Goal: Task Accomplishment & Management: Use online tool/utility

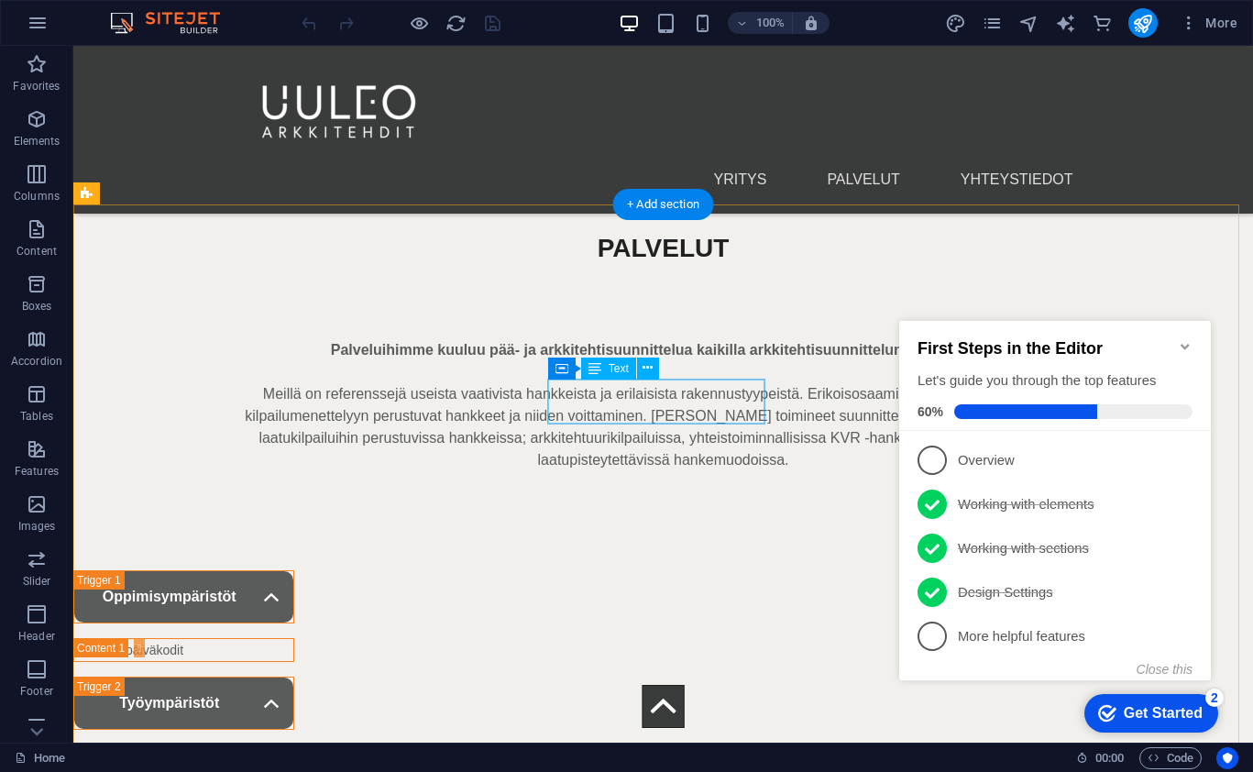
scroll to position [4194, 0]
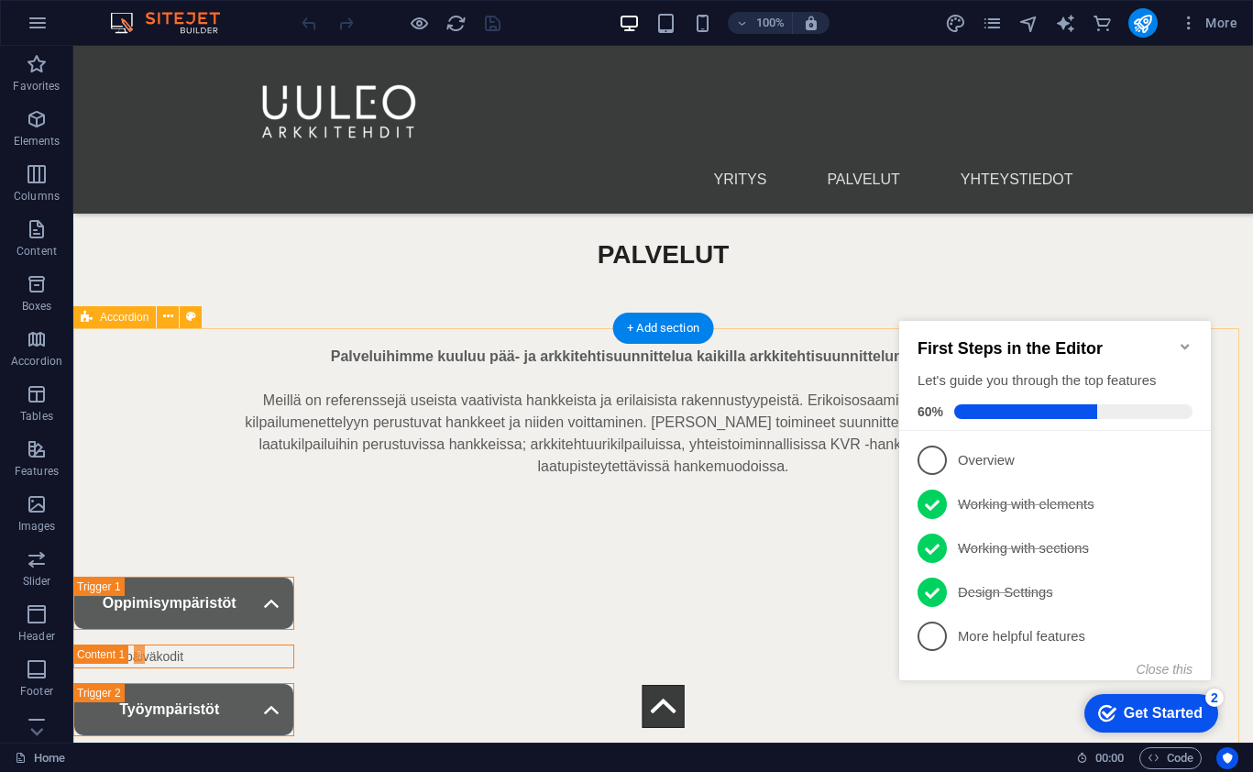
select select "%"
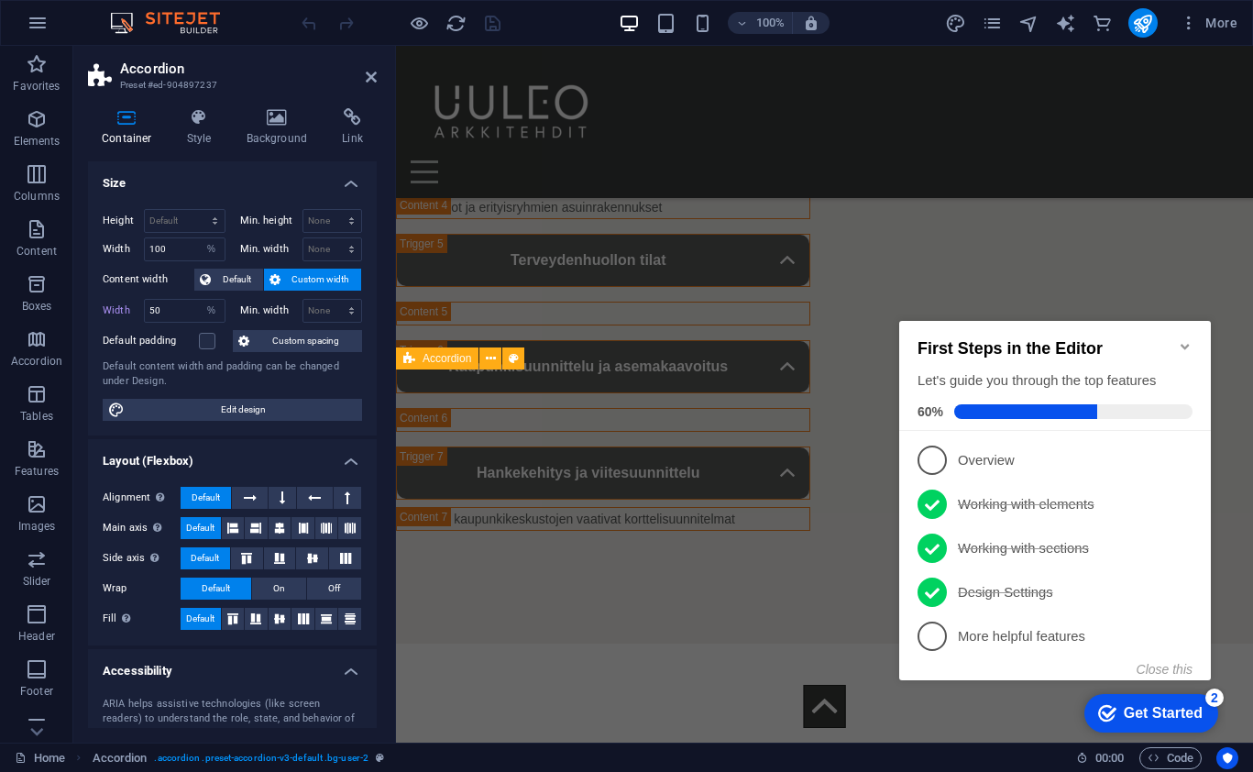
scroll to position [3517, 0]
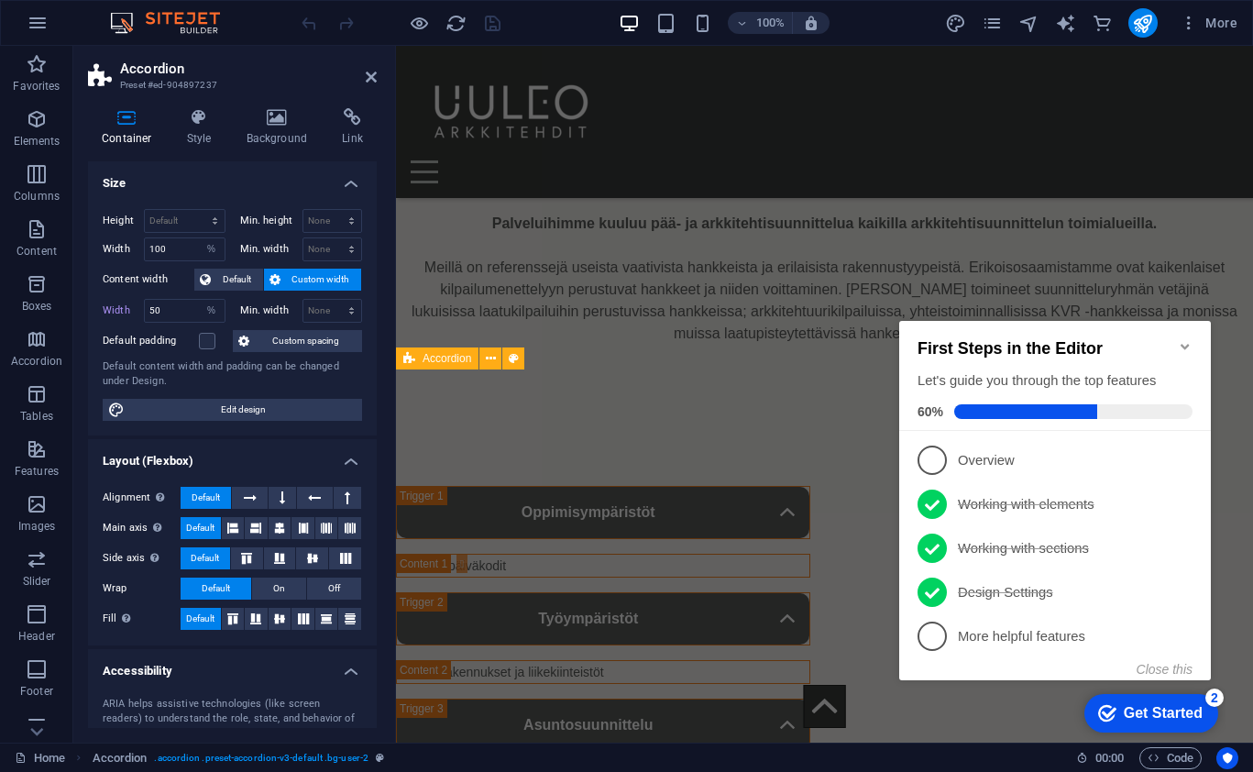
select select "rem"
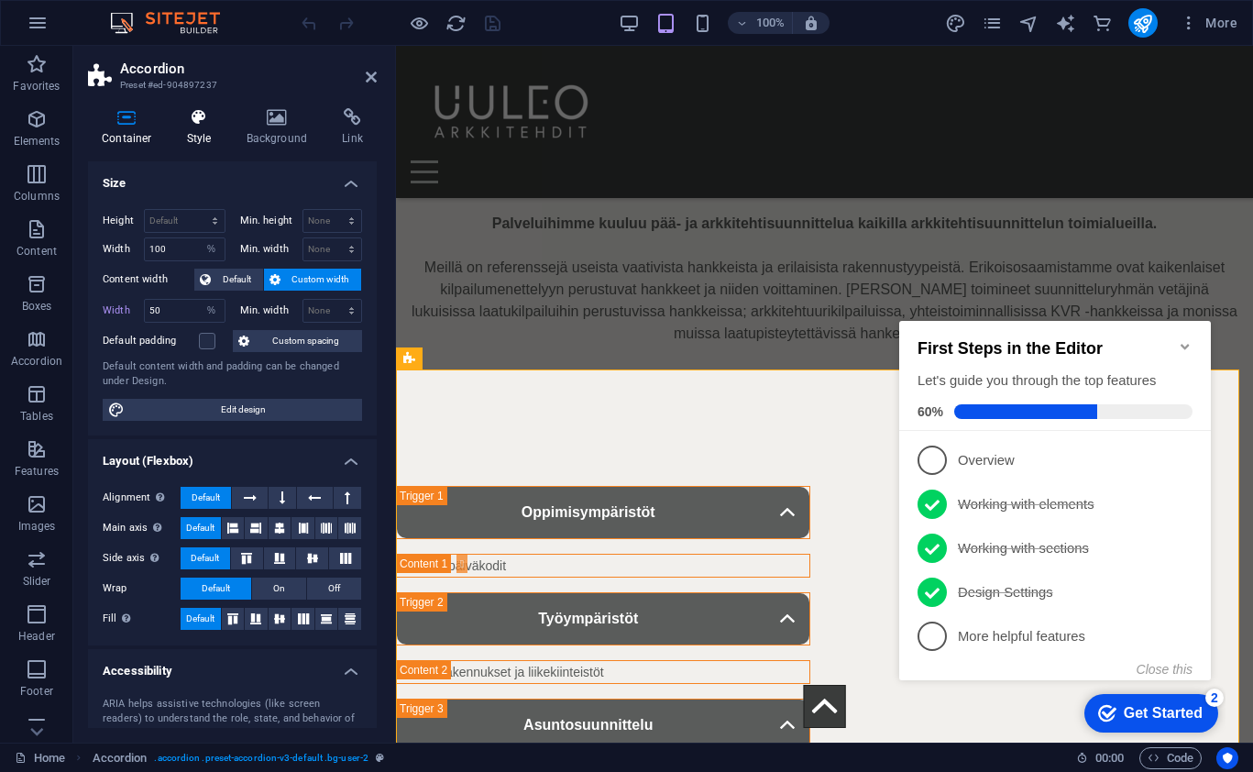
click at [207, 128] on h4 "Style" at bounding box center [203, 127] width 60 height 39
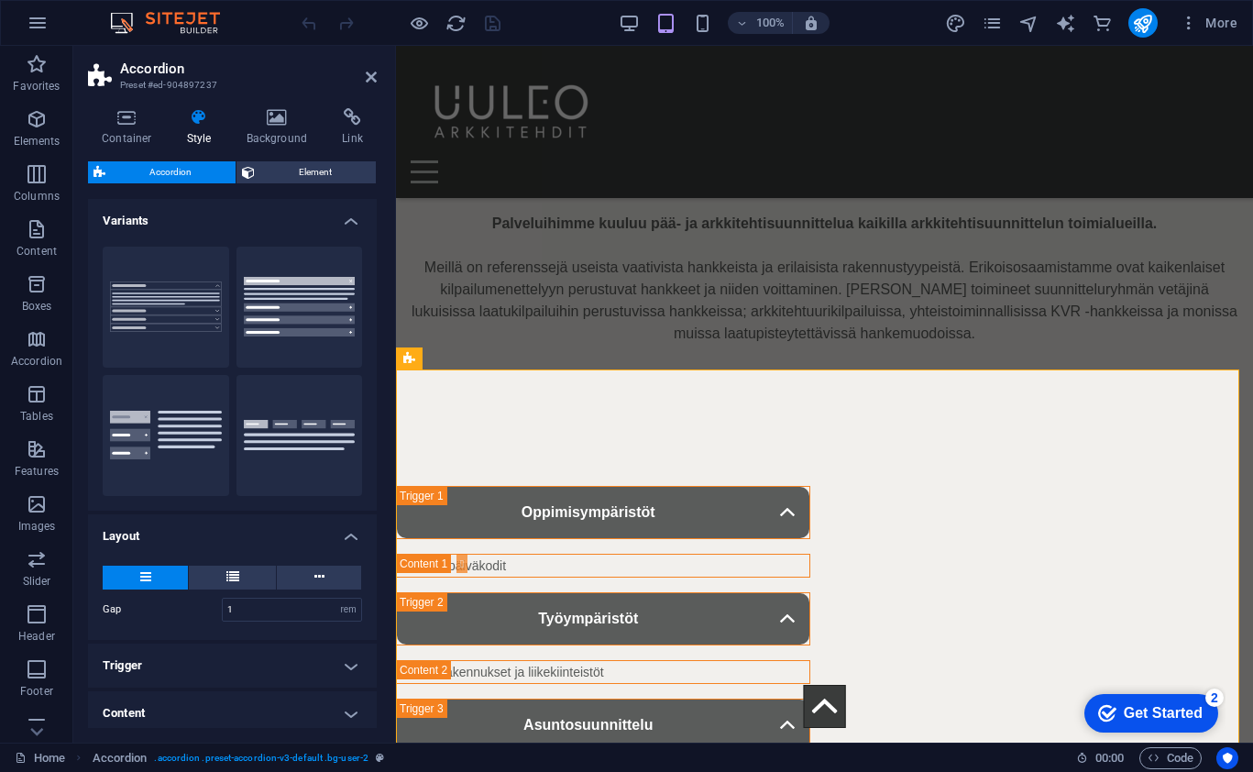
click at [149, 171] on span "Accordion" at bounding box center [170, 172] width 119 height 22
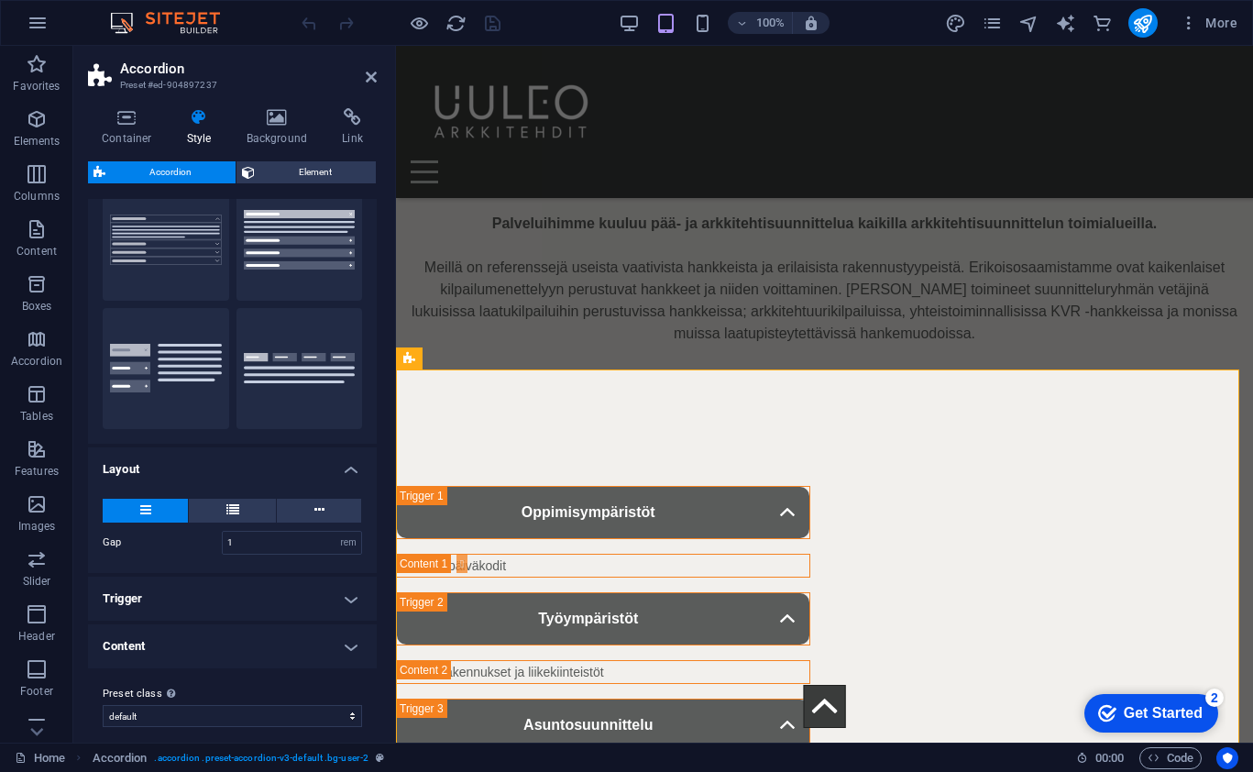
scroll to position [81, 0]
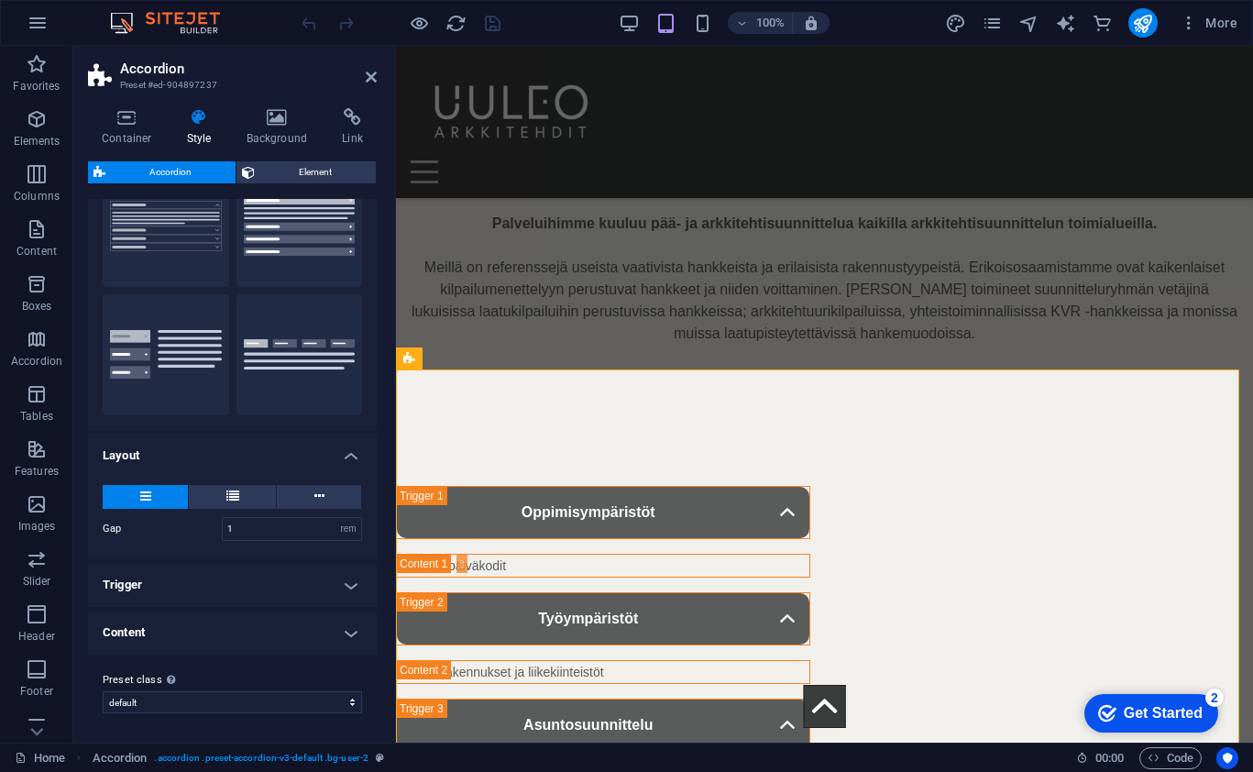
click at [282, 636] on h4 "Content" at bounding box center [232, 633] width 289 height 44
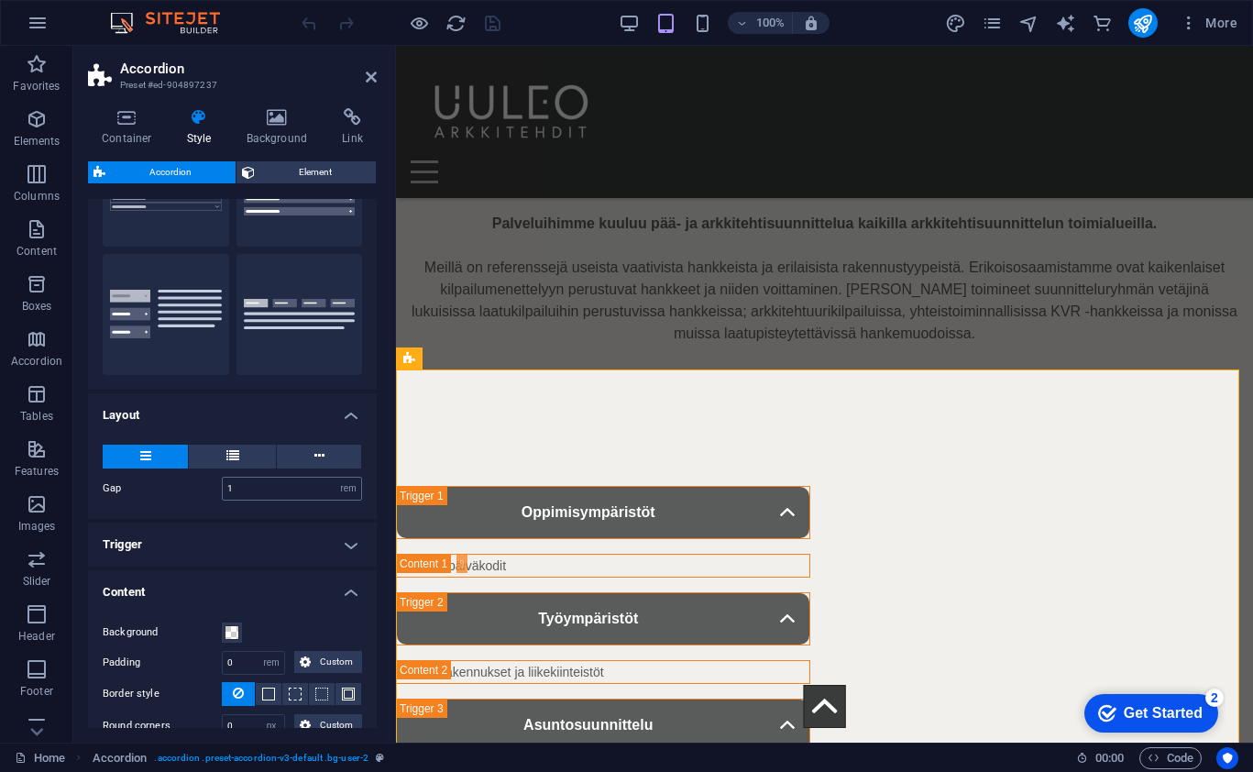
scroll to position [183, 0]
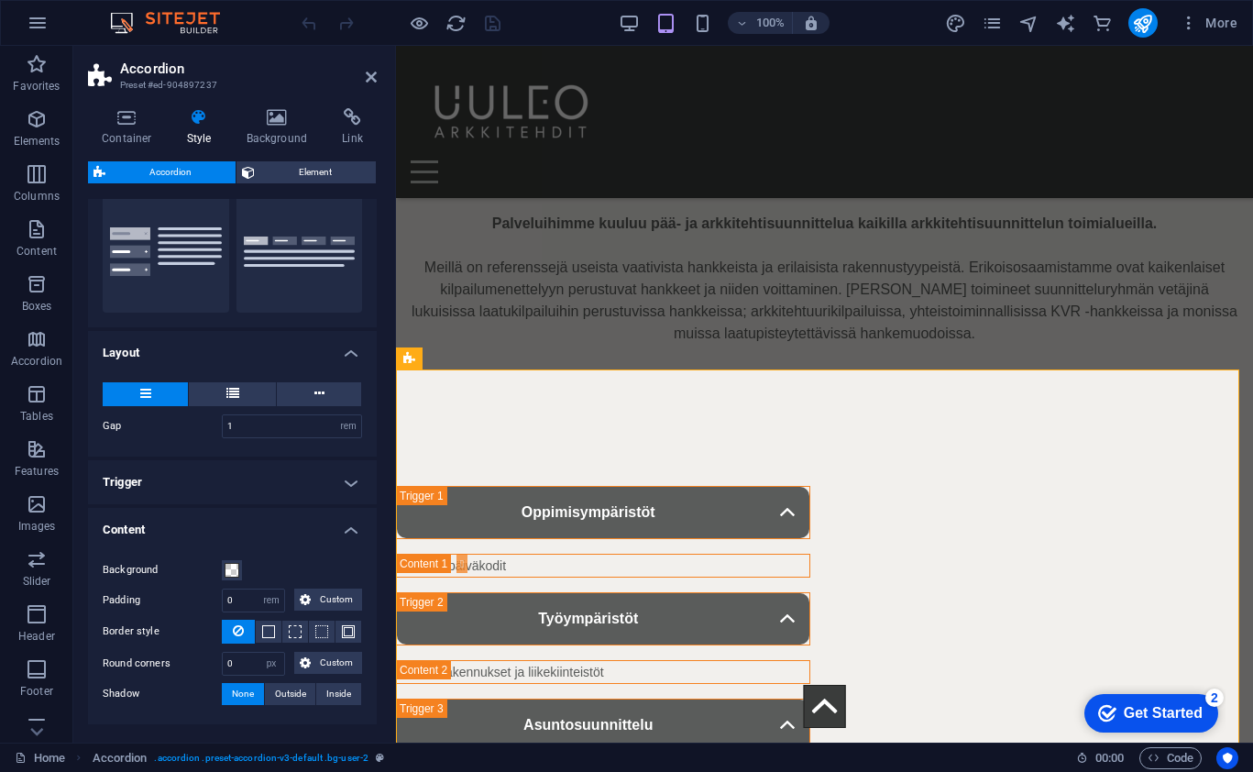
click at [291, 483] on h4 "Trigger" at bounding box center [232, 482] width 289 height 44
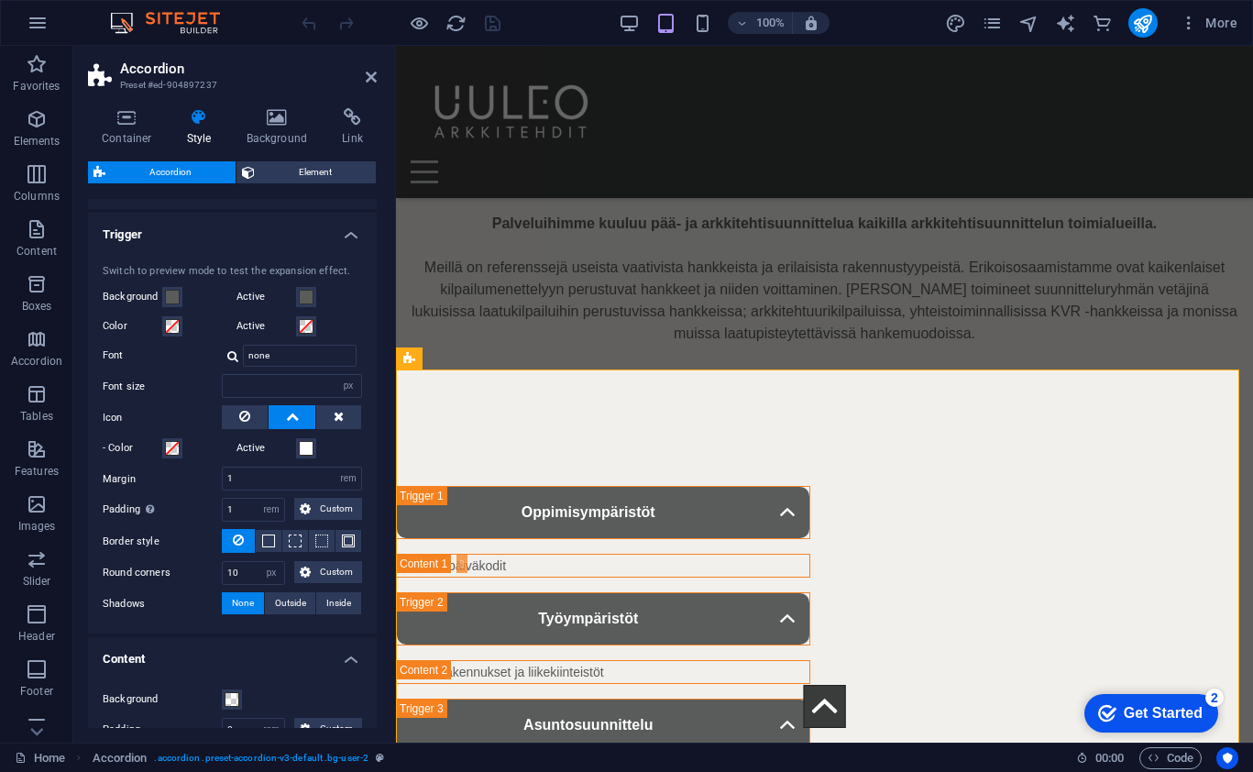
scroll to position [367, 0]
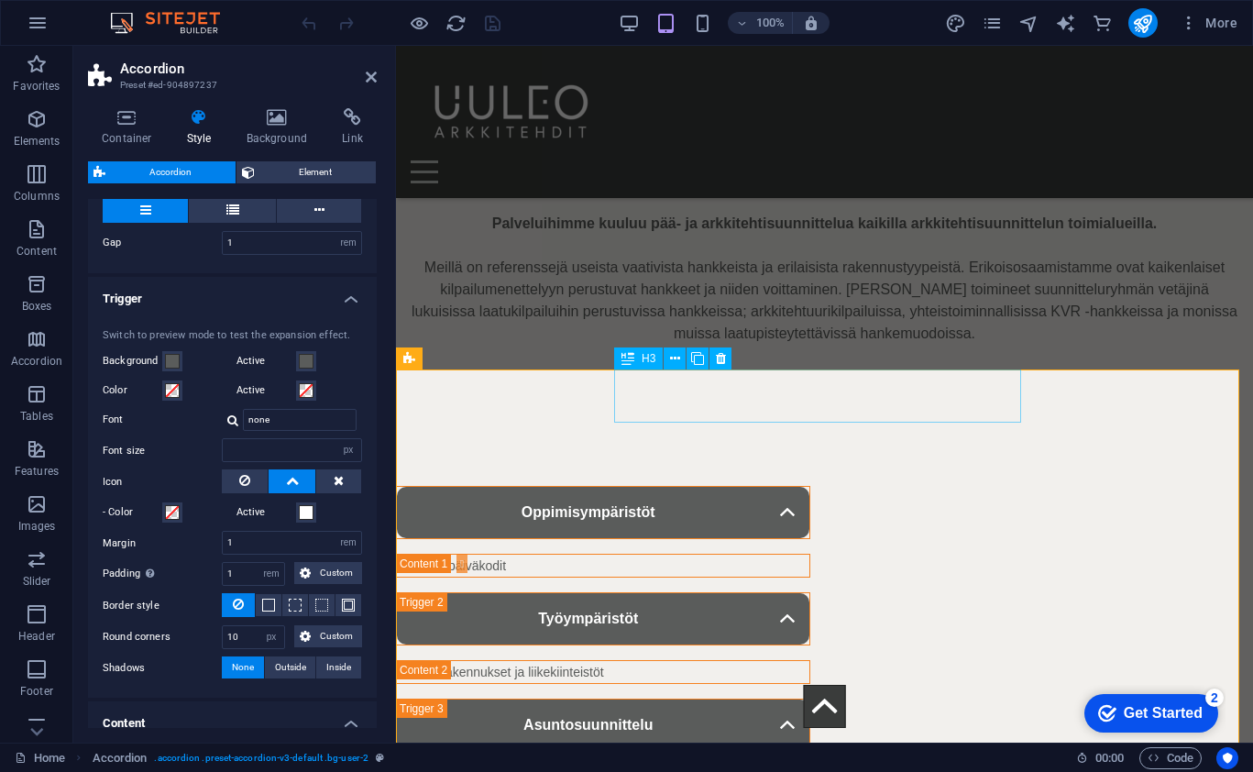
click at [704, 486] on div "Oppimisympäristöt" at bounding box center [603, 512] width 414 height 53
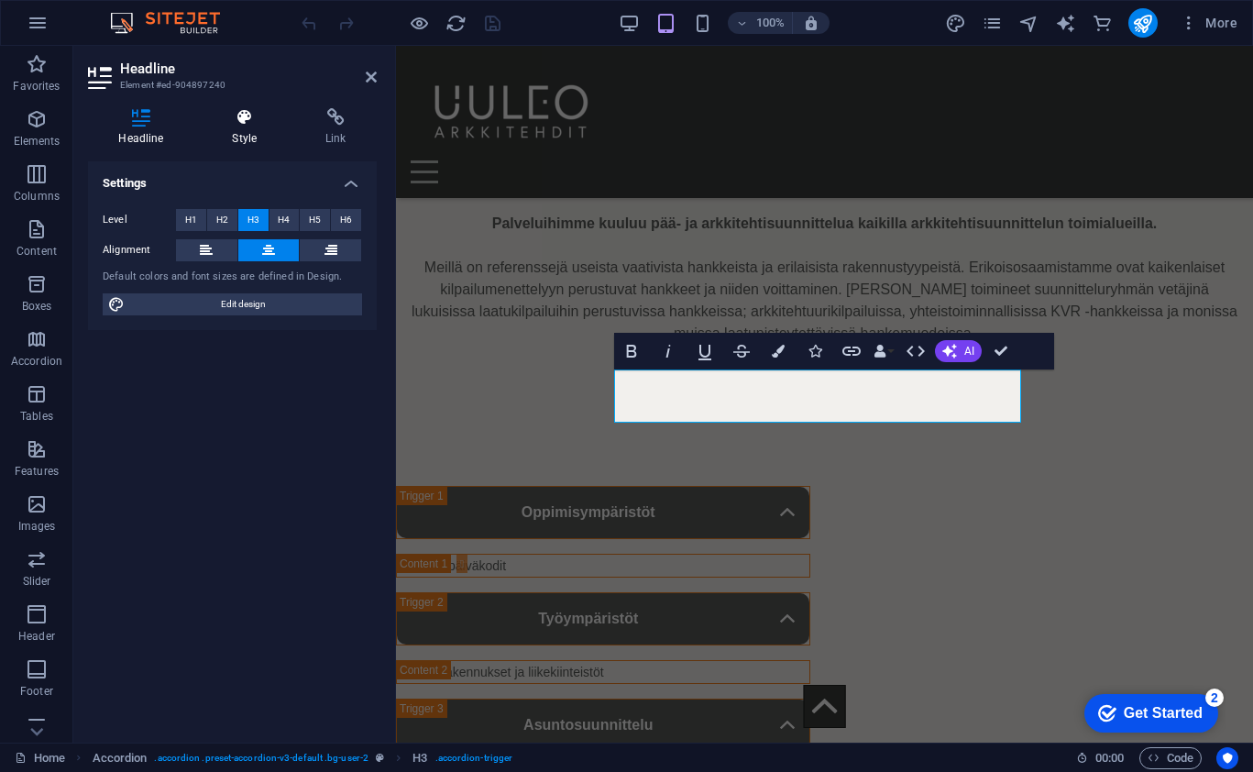
click at [221, 113] on icon at bounding box center [245, 117] width 86 height 18
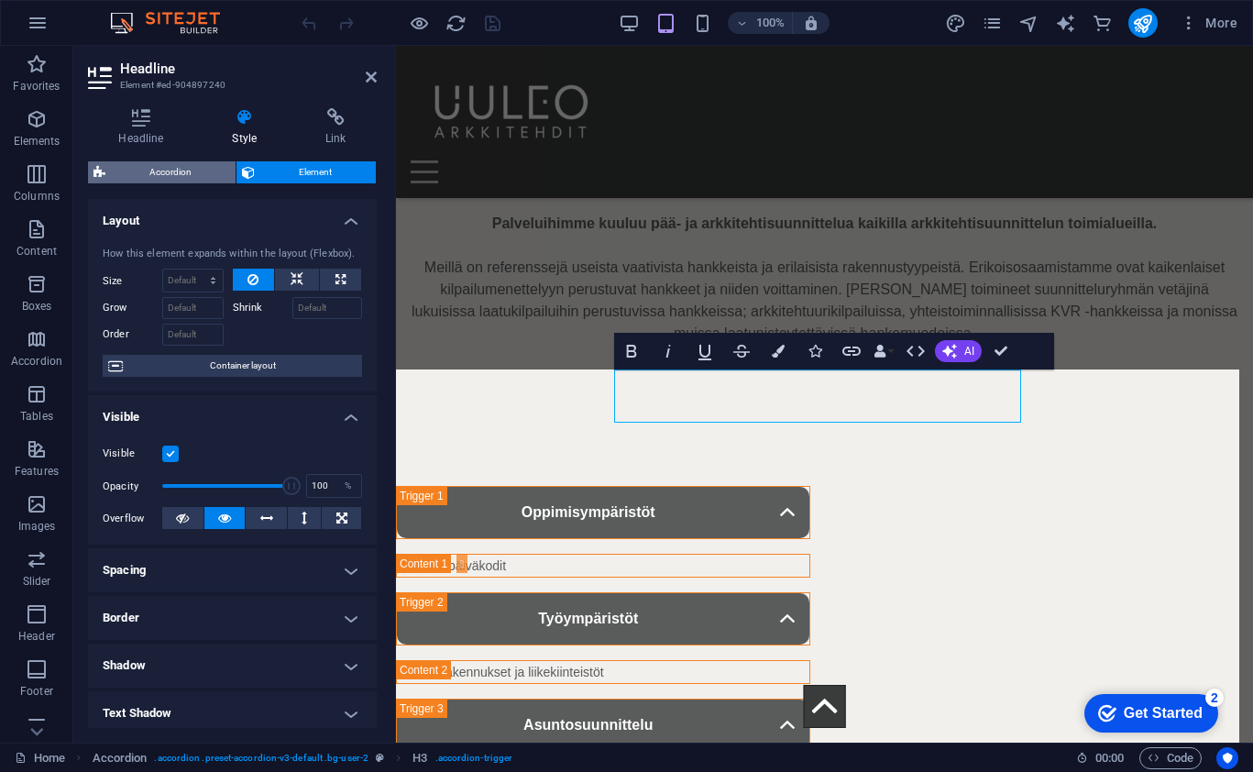
click at [172, 166] on span "Accordion" at bounding box center [170, 172] width 119 height 22
select select "rem"
select select "px"
select select "rem"
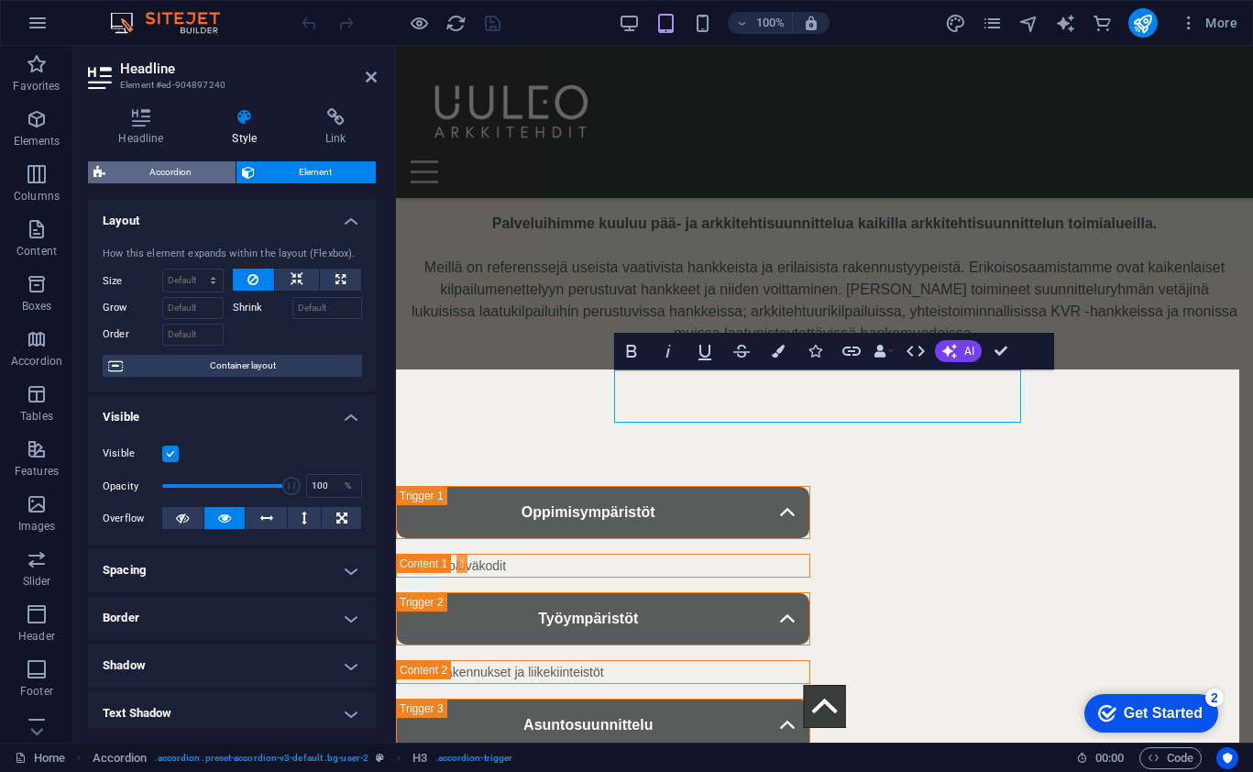
select select "px"
select select "rem"
select select "px"
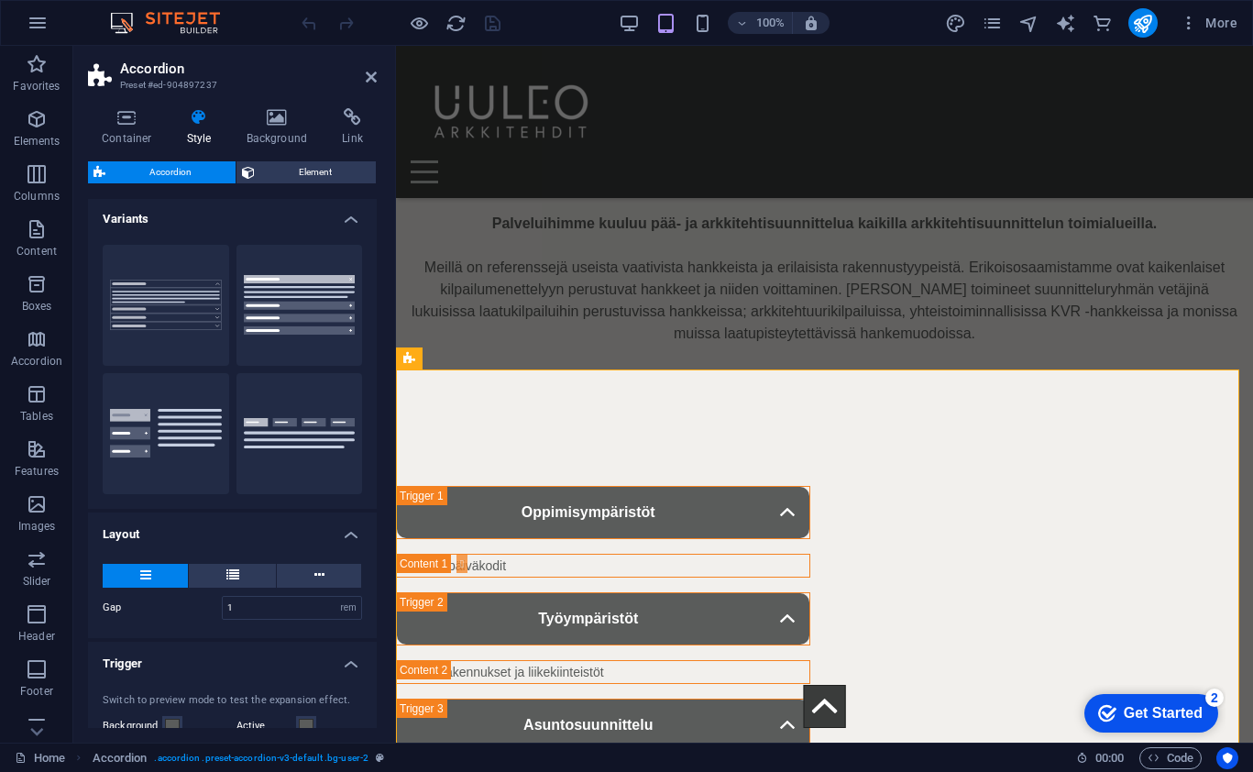
scroll to position [0, 0]
click at [131, 127] on h4 "Container" at bounding box center [130, 127] width 85 height 39
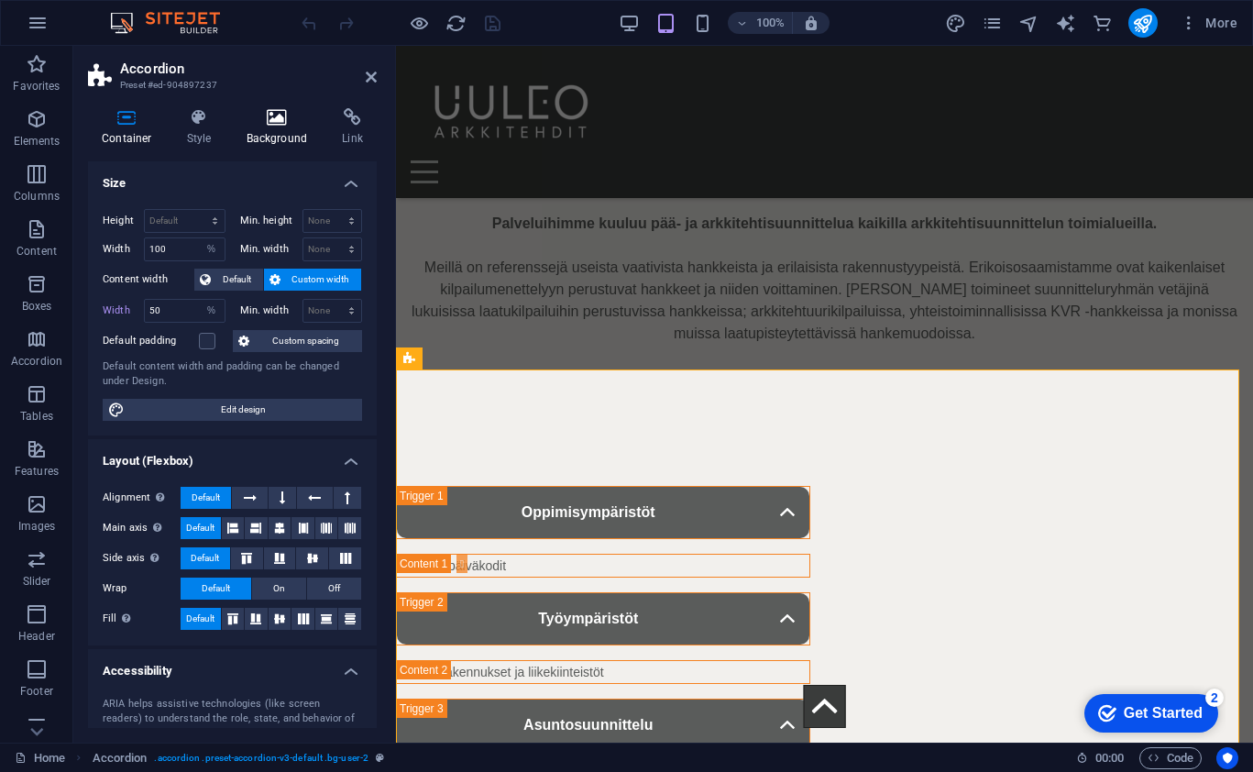
click at [292, 114] on icon at bounding box center [277, 117] width 89 height 18
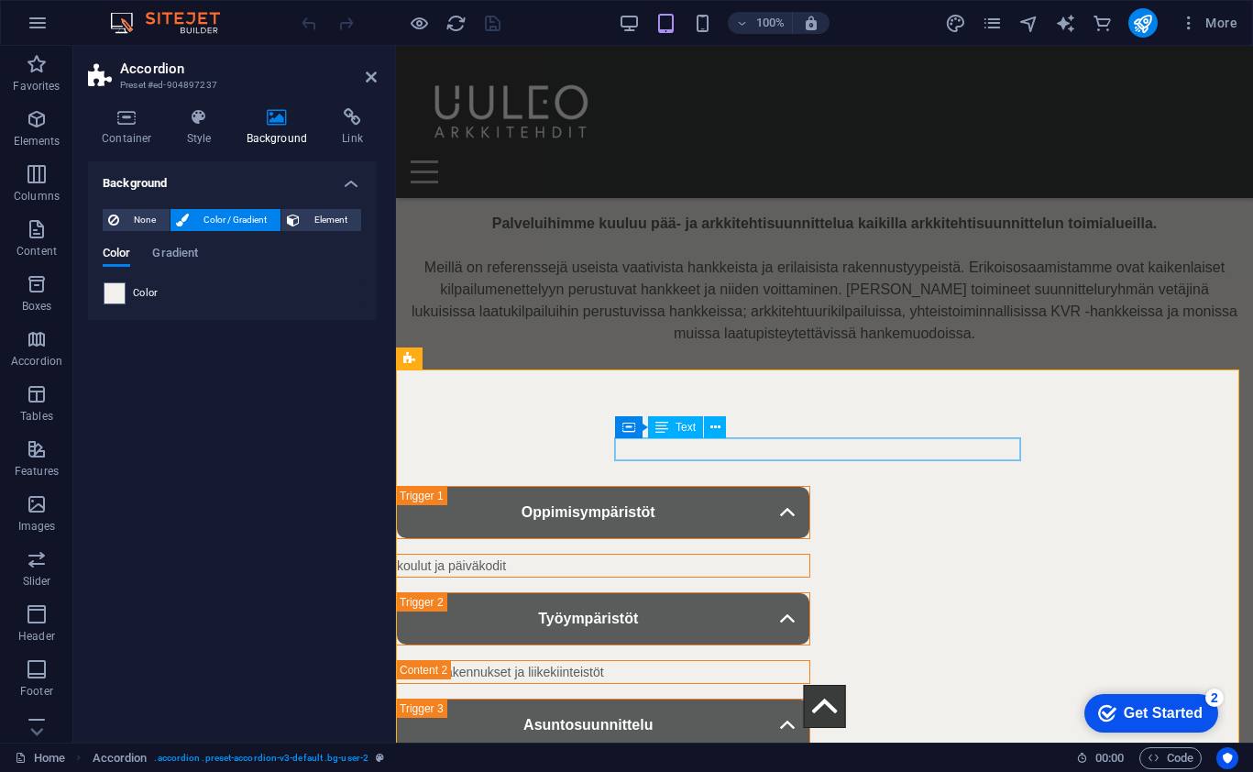
click at [740, 555] on div "koulut ja päiväkodit" at bounding box center [603, 566] width 413 height 22
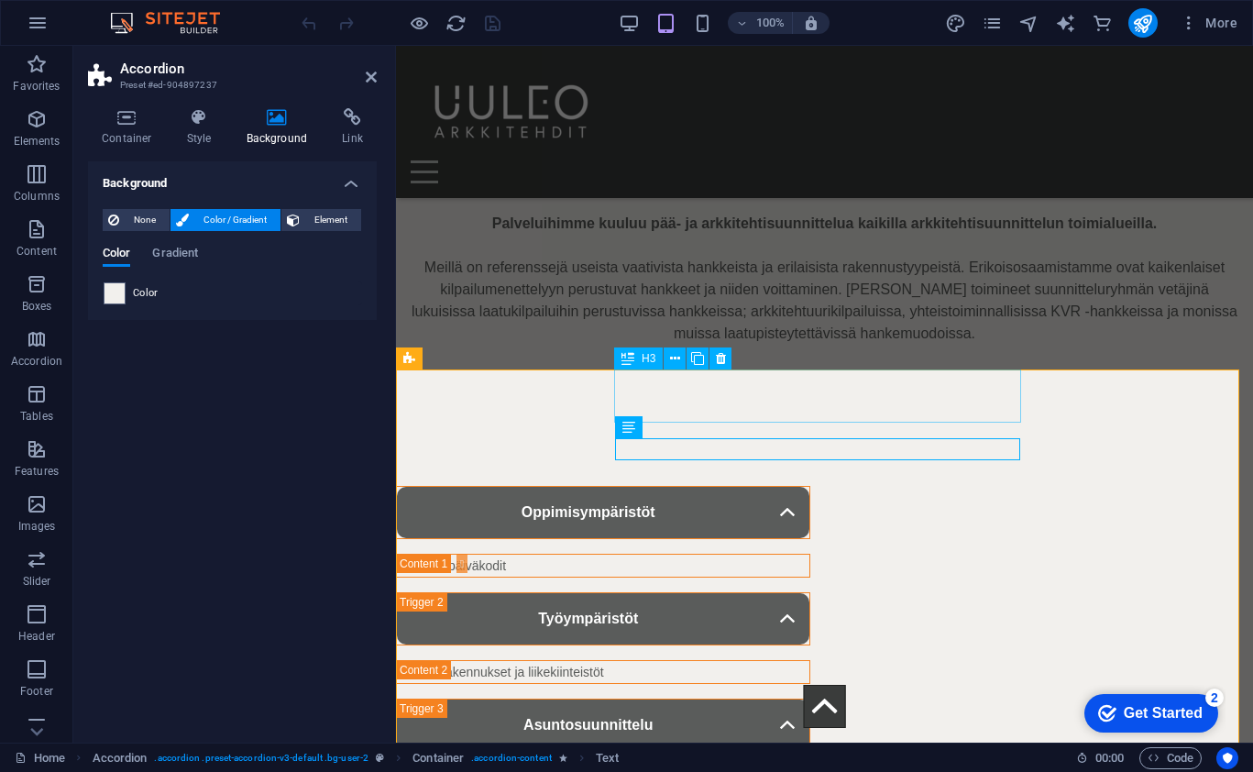
click at [810, 486] on div "Oppimisympäristöt" at bounding box center [603, 512] width 414 height 53
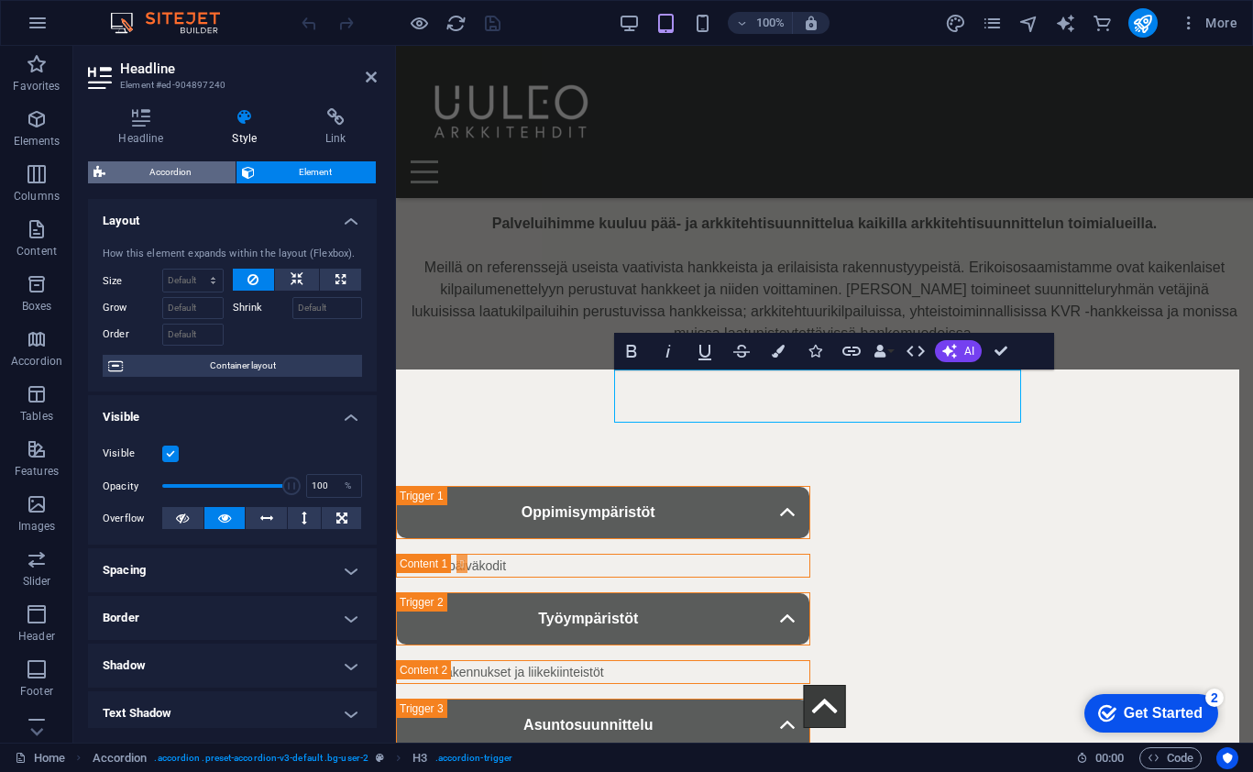
click at [155, 182] on span "Accordion" at bounding box center [170, 172] width 119 height 22
select select "rem"
select select "px"
select select "rem"
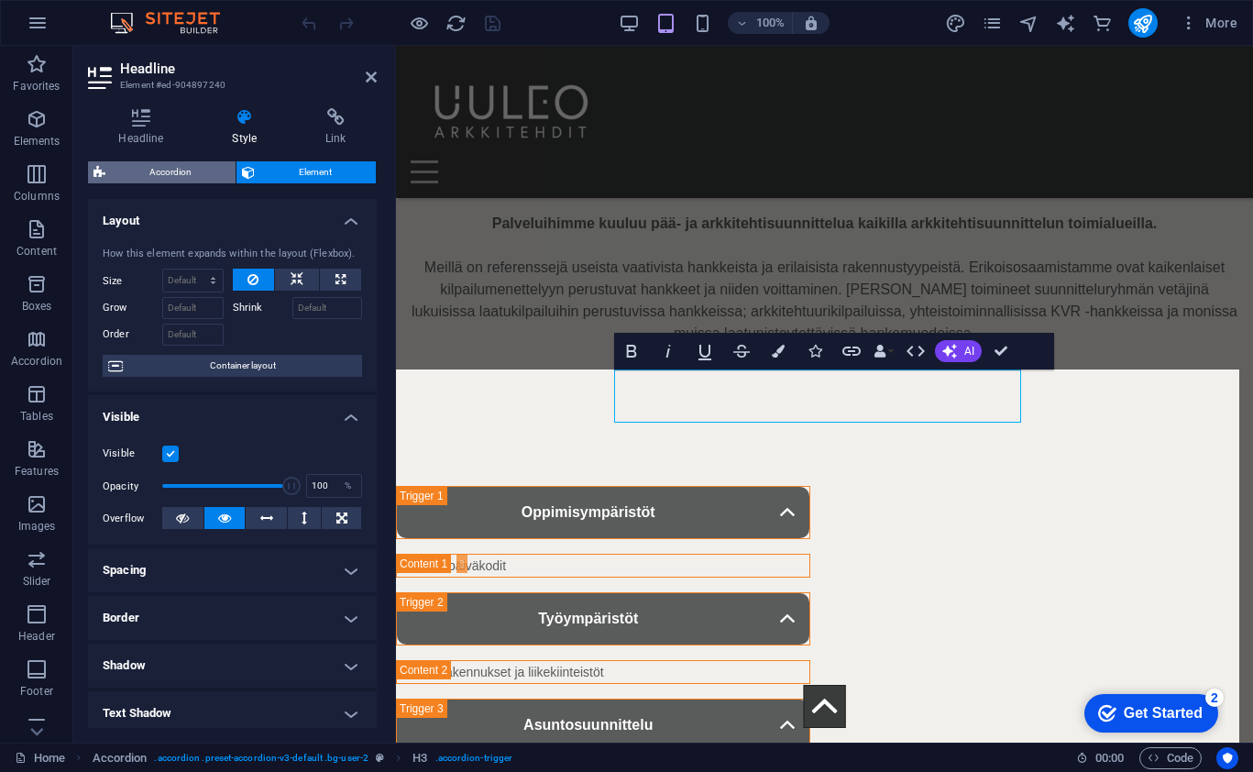
select select "px"
select select "rem"
select select "px"
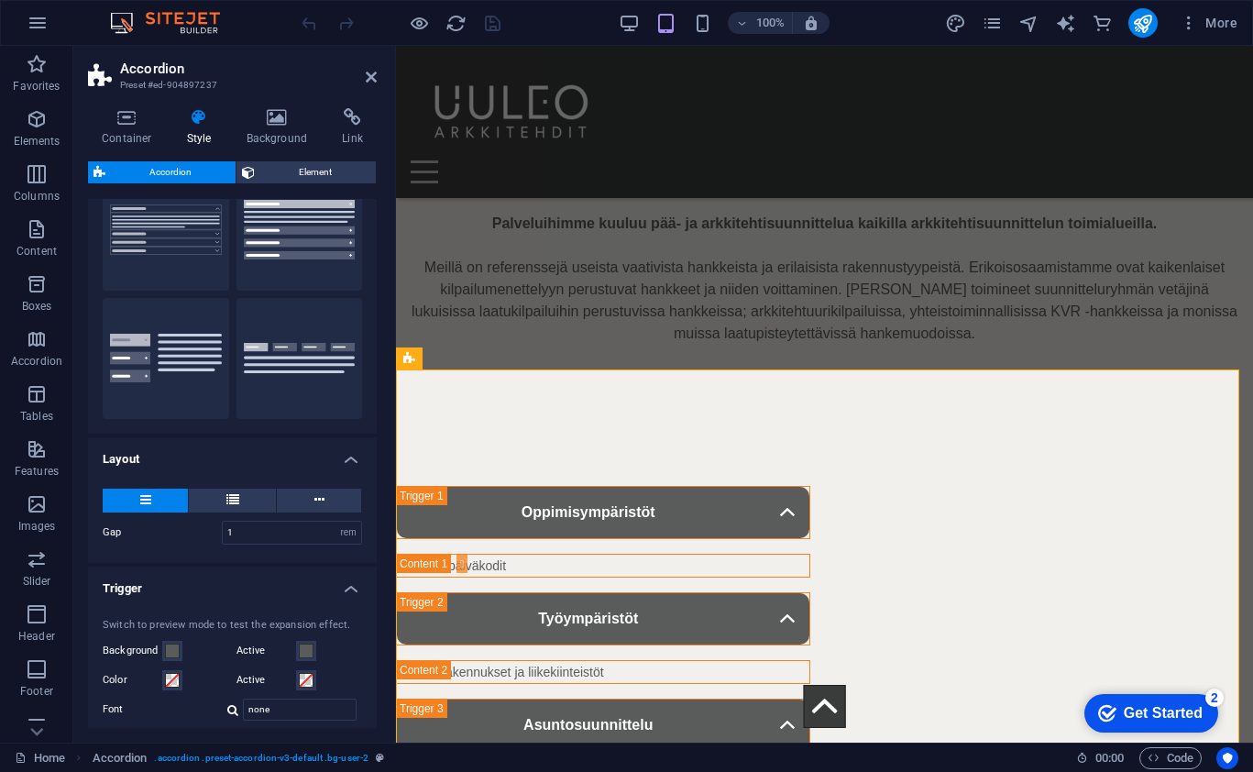
scroll to position [92, 0]
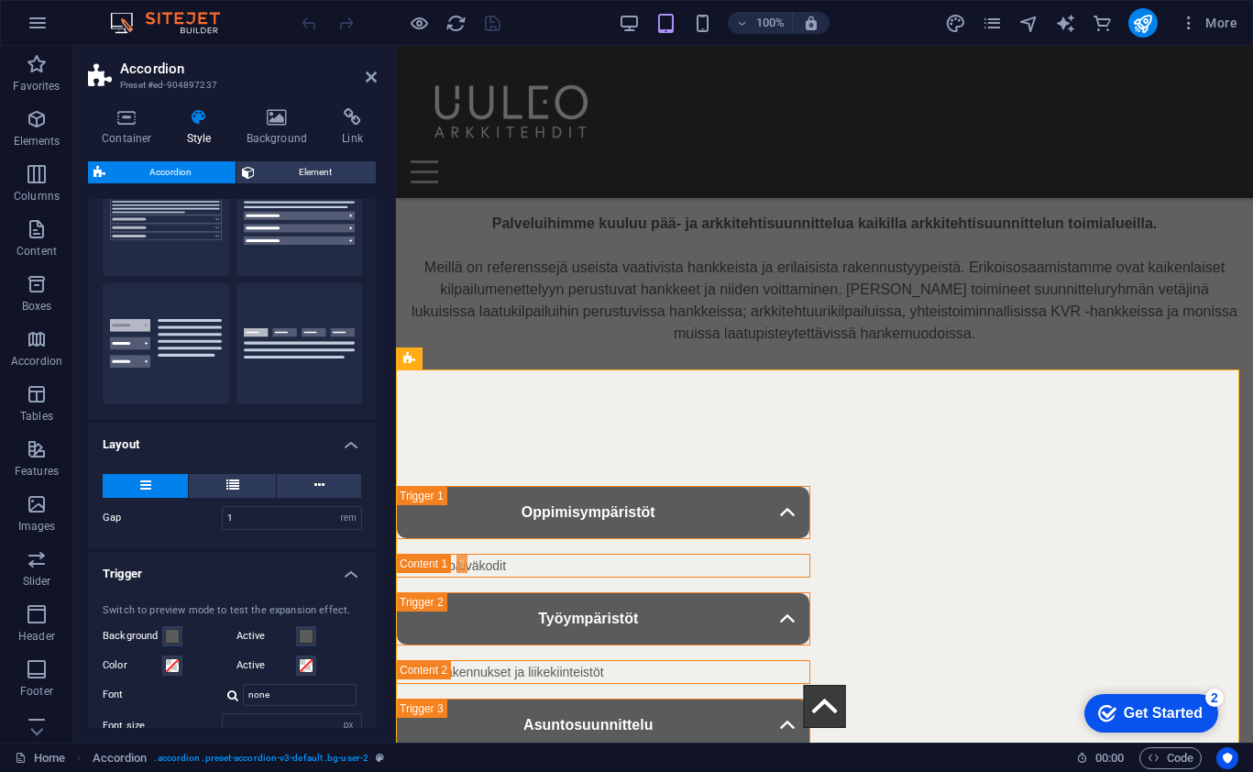
click at [352, 445] on h4 "Layout" at bounding box center [232, 439] width 289 height 33
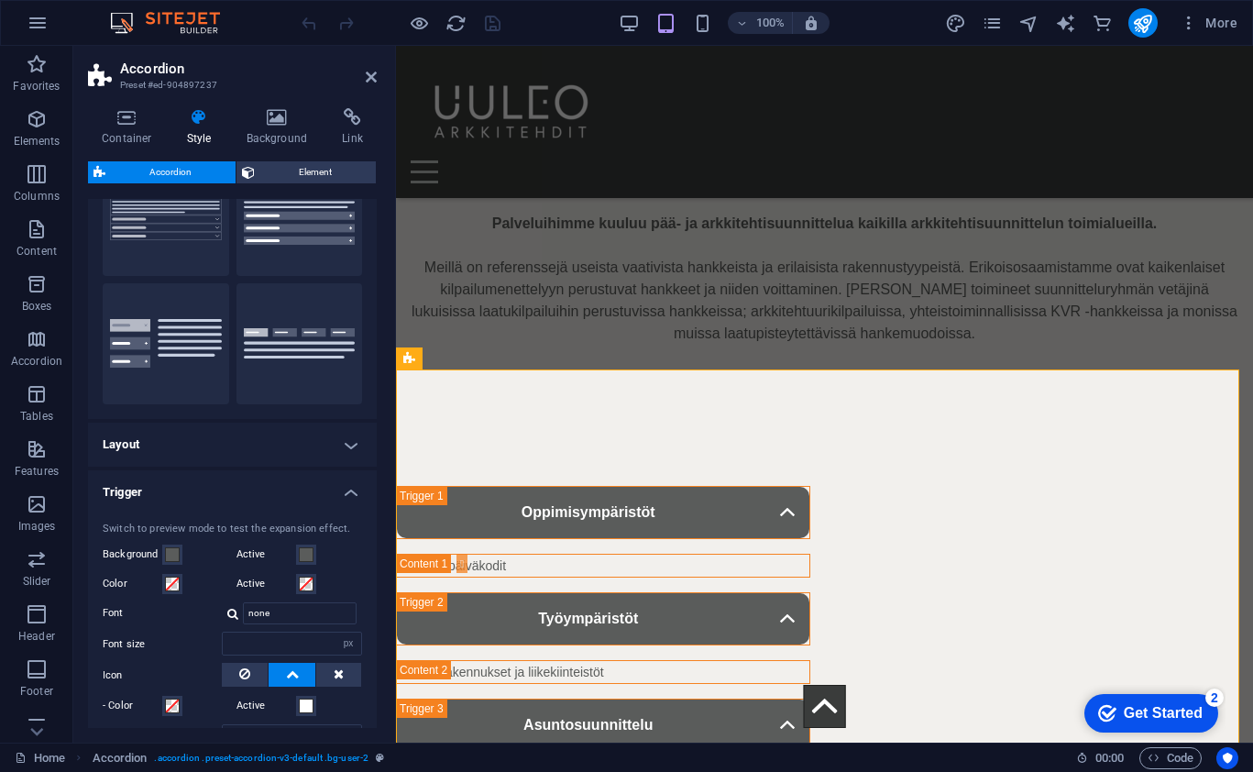
click at [352, 445] on h4 "Layout" at bounding box center [232, 445] width 289 height 44
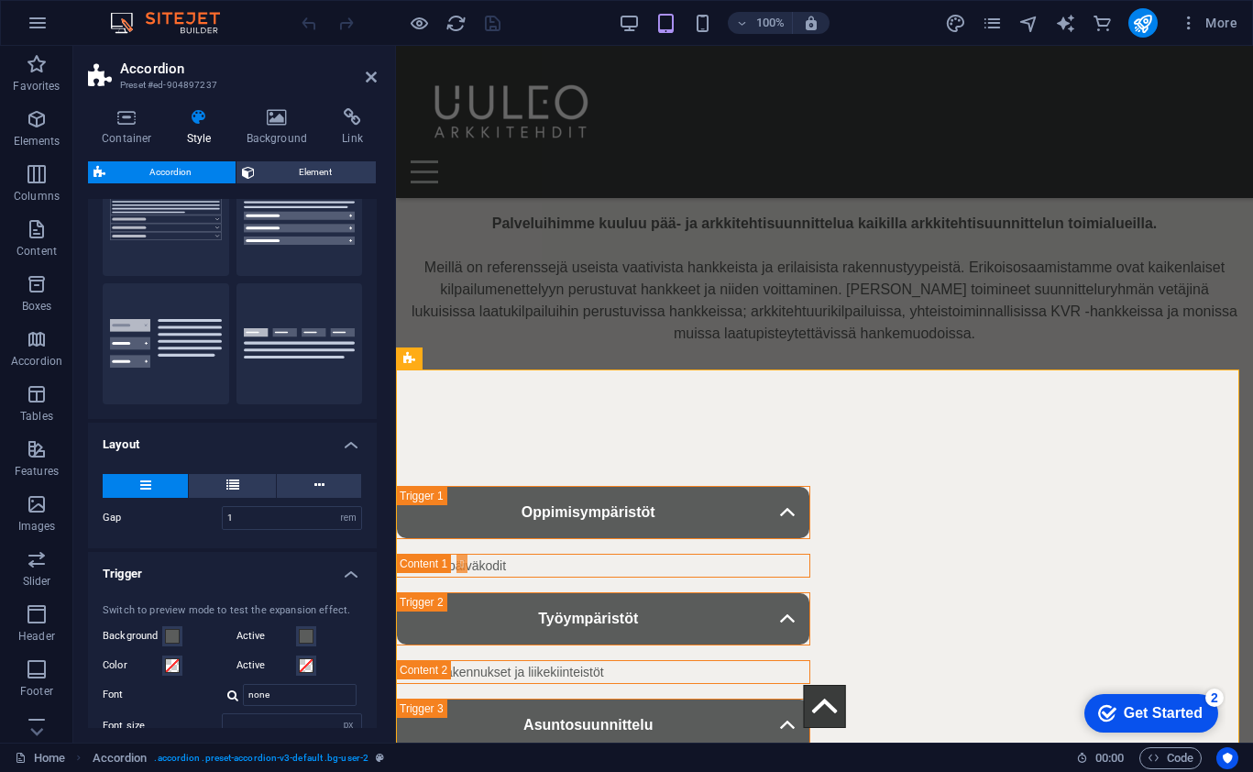
click at [352, 445] on h4 "Layout" at bounding box center [232, 439] width 289 height 33
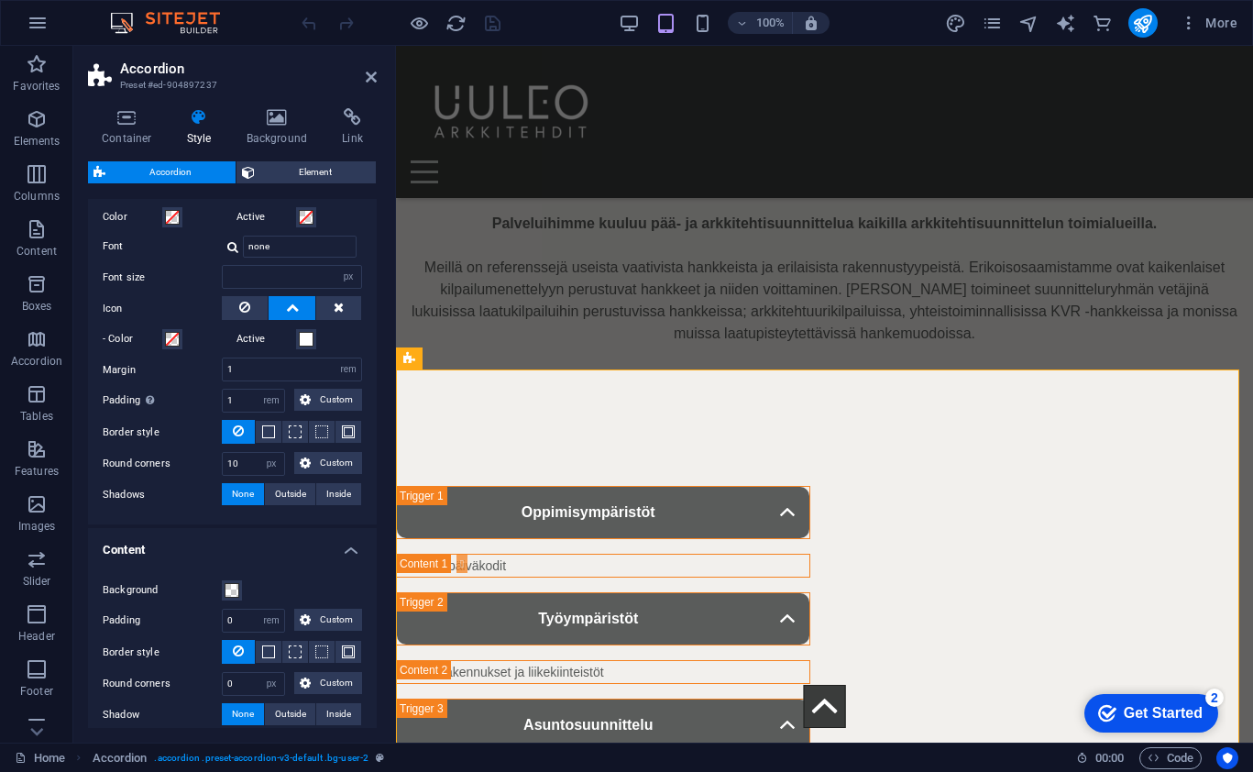
scroll to position [548, 0]
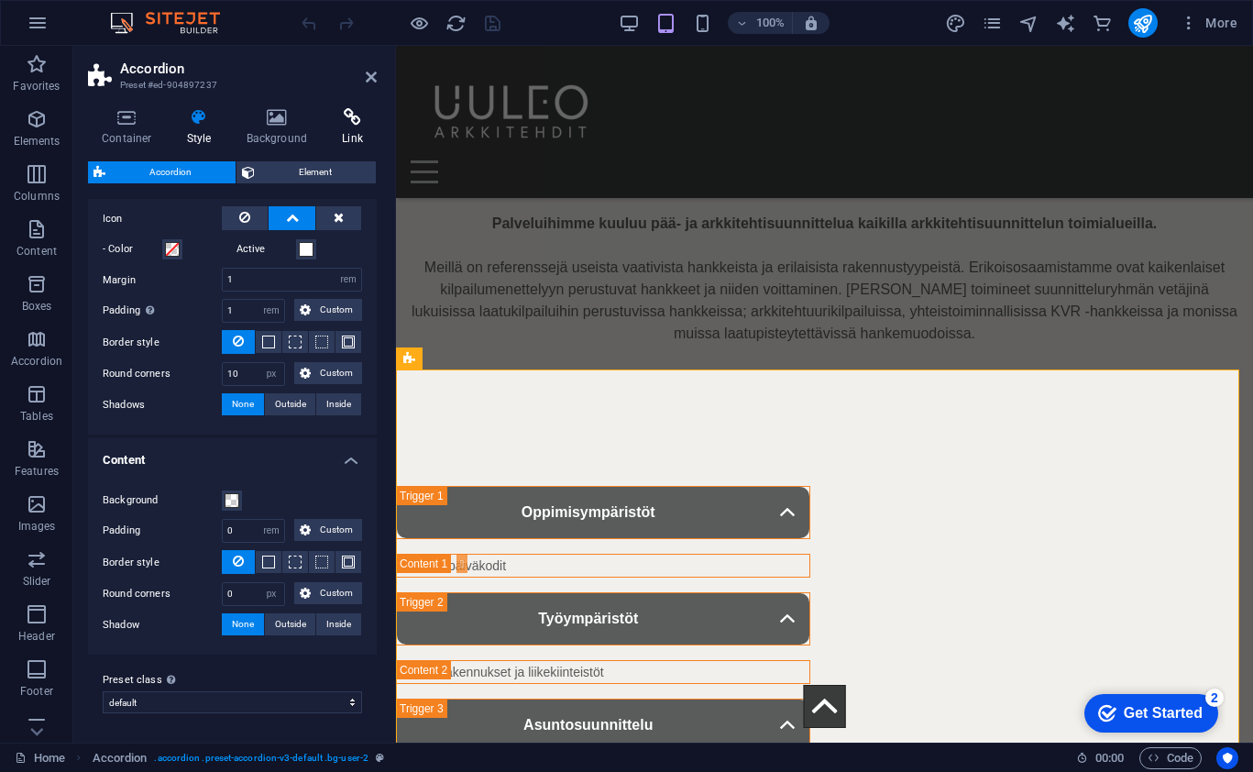
click at [338, 120] on icon at bounding box center [352, 117] width 49 height 18
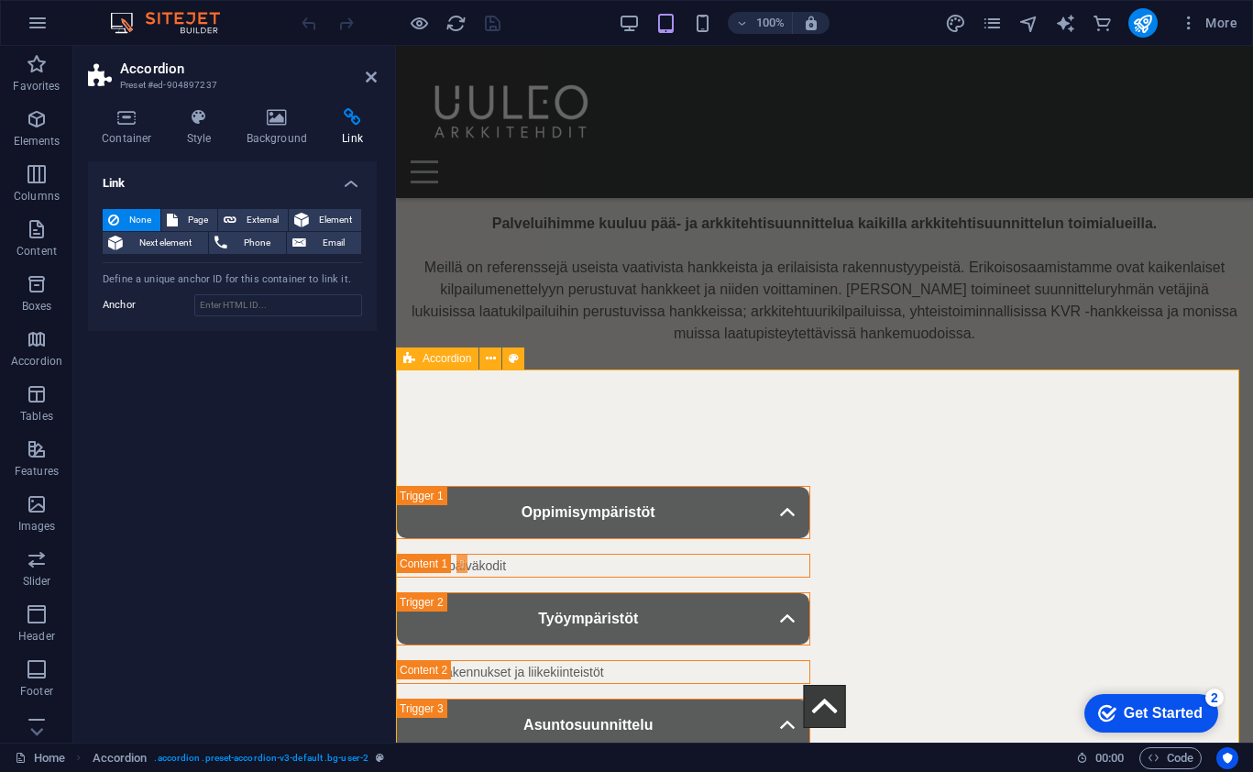
click at [676, 356] on icon at bounding box center [675, 358] width 10 height 19
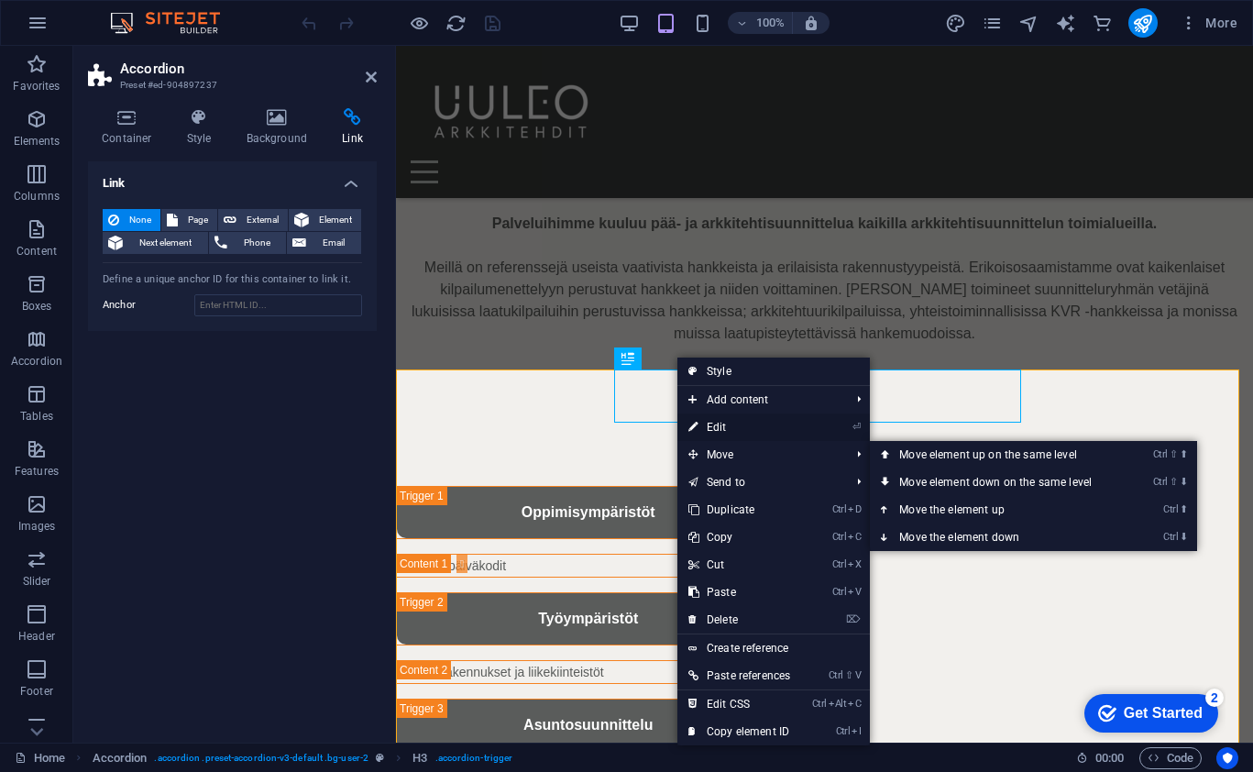
click at [723, 432] on link "⏎ Edit" at bounding box center [740, 427] width 124 height 28
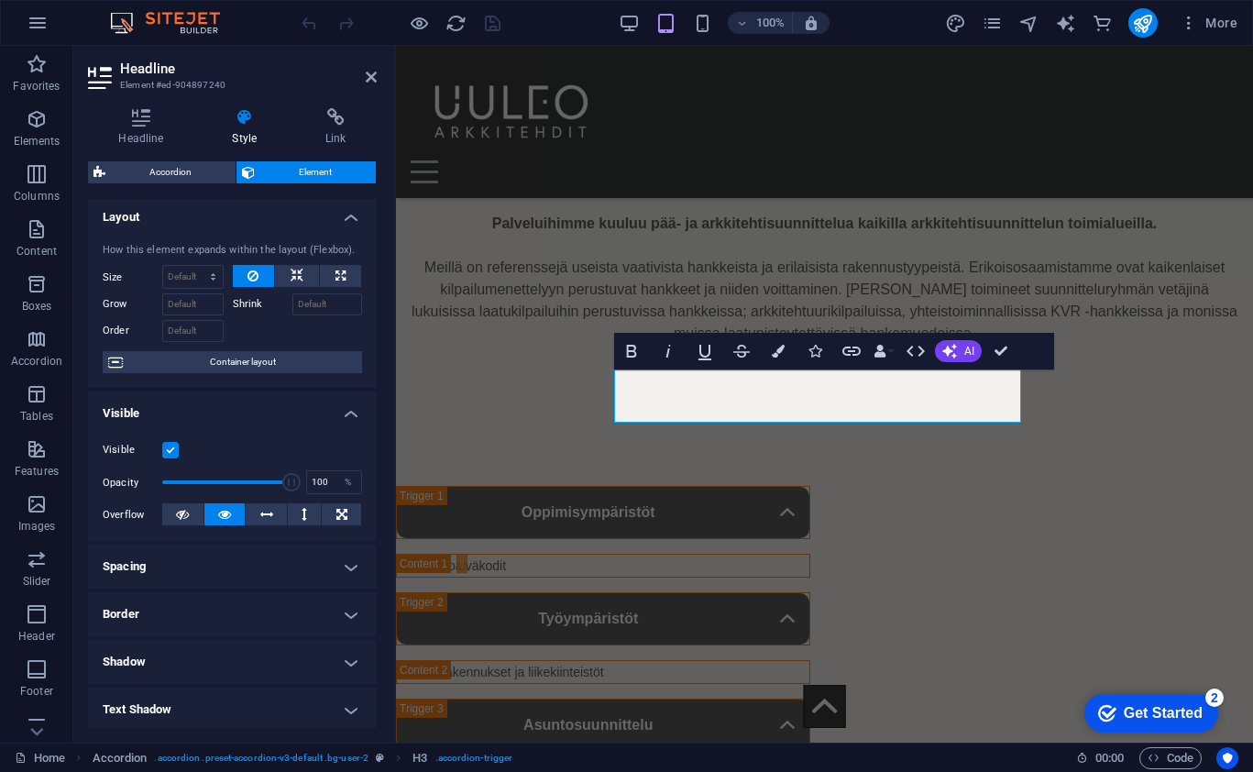
scroll to position [0, 0]
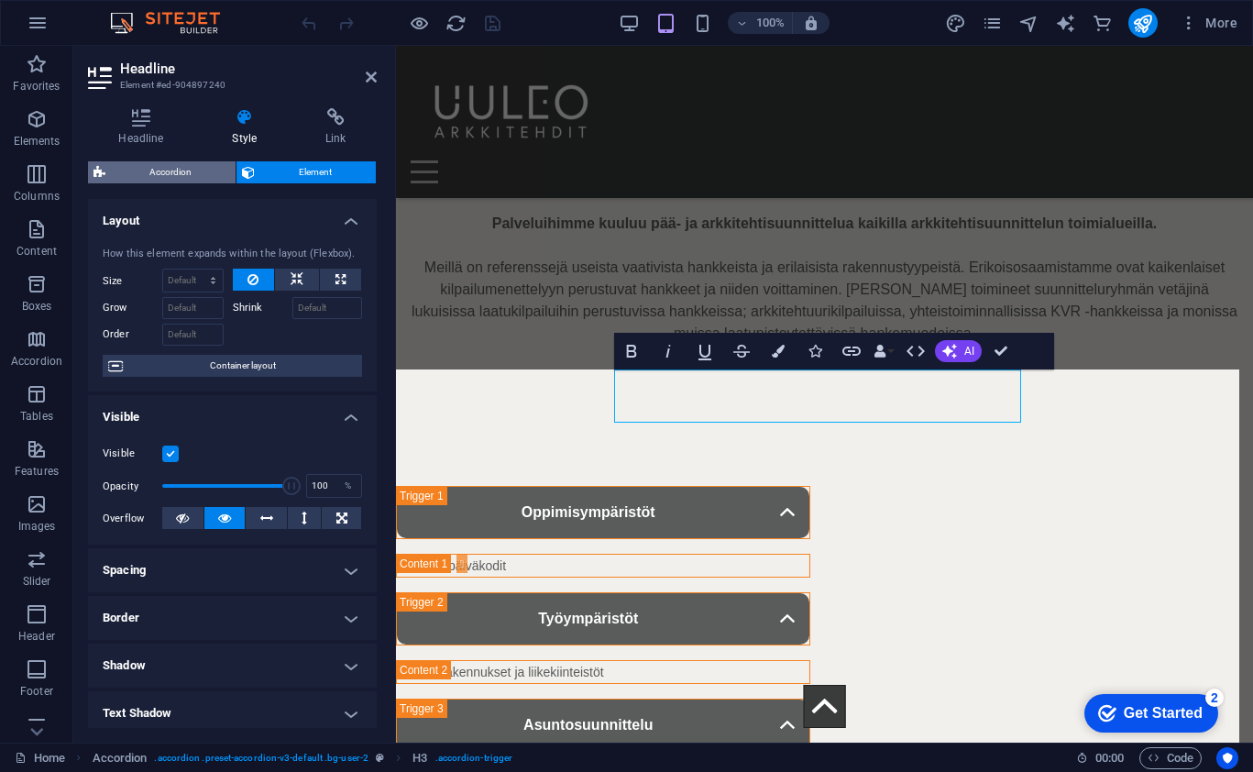
click at [153, 161] on span "Accordion" at bounding box center [170, 172] width 119 height 22
select select "px"
select select "rem"
select select "px"
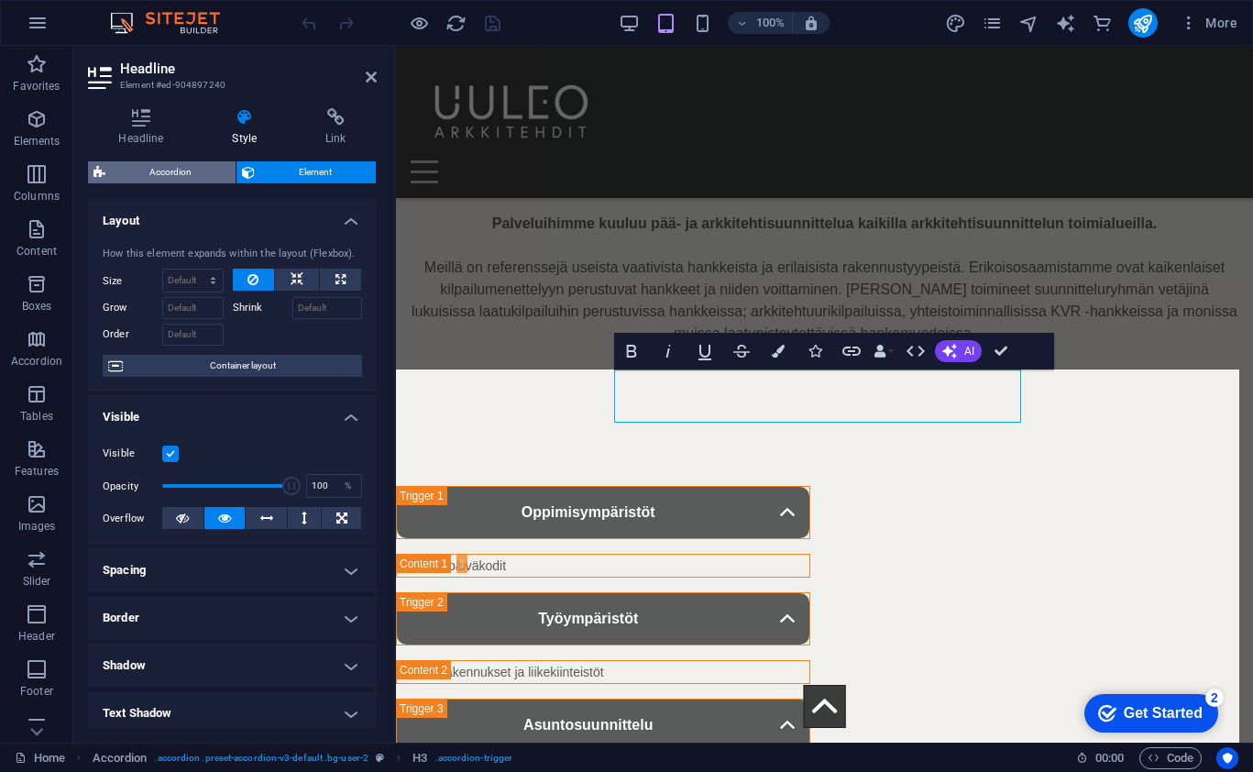
select select "rem"
select select "px"
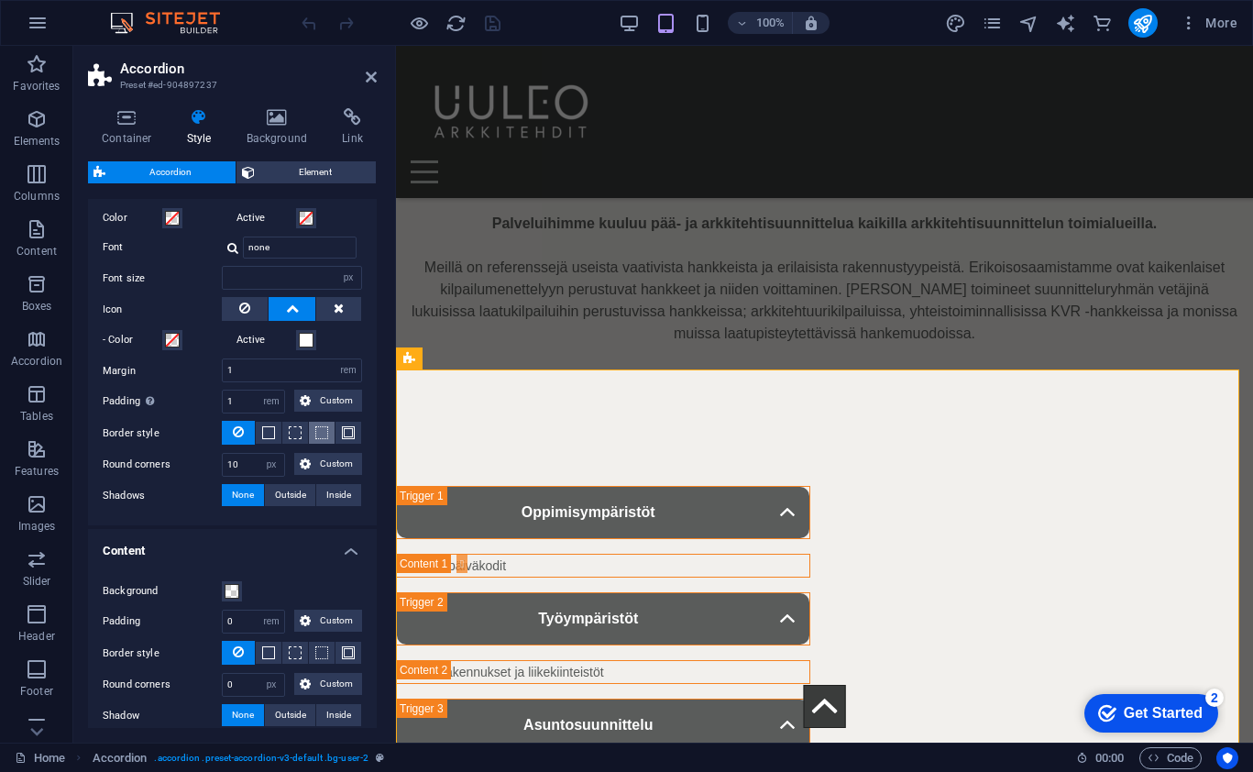
scroll to position [458, 0]
click at [370, 81] on icon at bounding box center [371, 77] width 11 height 15
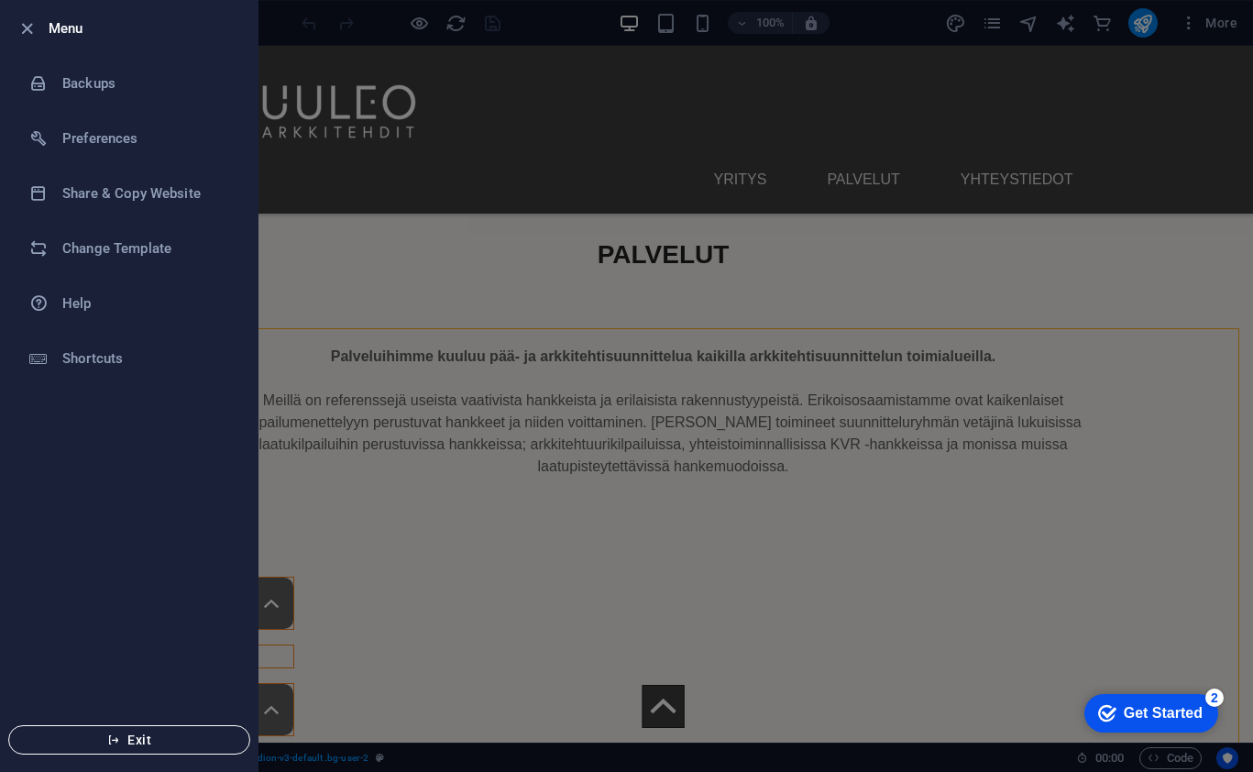
click at [116, 735] on icon "button" at bounding box center [113, 739] width 13 height 13
